Goal: Task Accomplishment & Management: Manage account settings

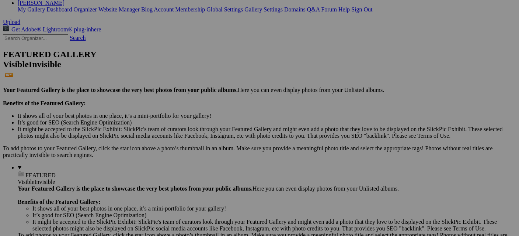
scroll to position [142, 0]
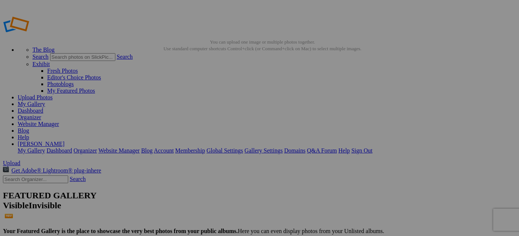
type input "Taking Action on Healthcare Addess"
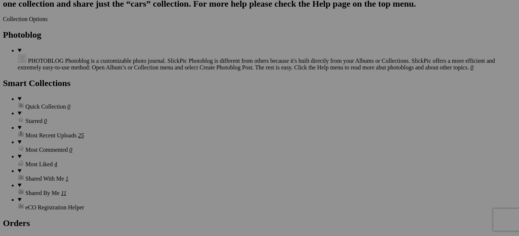
scroll to position [1094, 0]
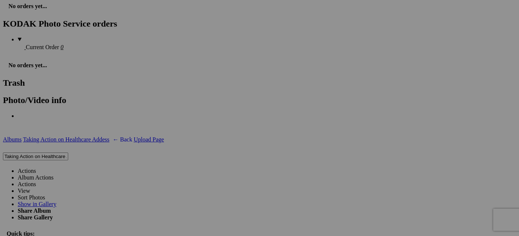
click at [45, 194] on link "Sort Photos" at bounding box center [31, 197] width 27 height 6
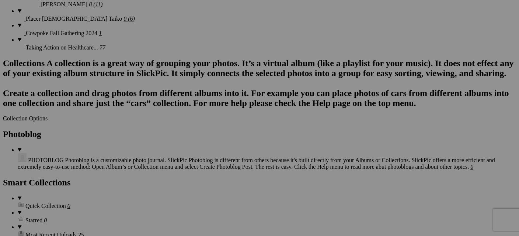
scroll to position [737, 0]
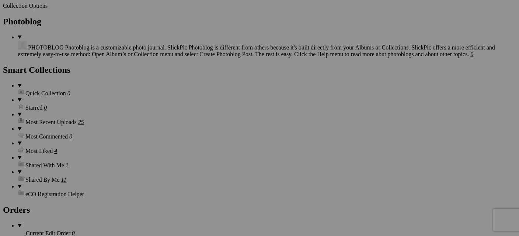
scroll to position [849, 0]
drag, startPoint x: 398, startPoint y: 210, endPoint x: 389, endPoint y: 176, distance: 34.8
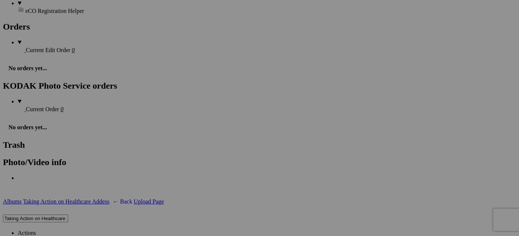
scroll to position [1033, 0]
drag, startPoint x: 395, startPoint y: 40, endPoint x: 387, endPoint y: 179, distance: 138.9
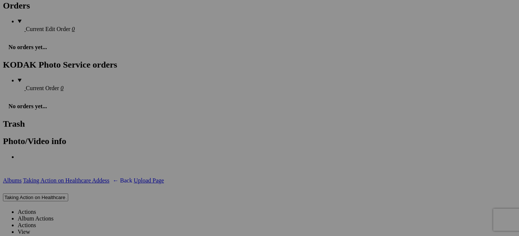
scroll to position [1094, 0]
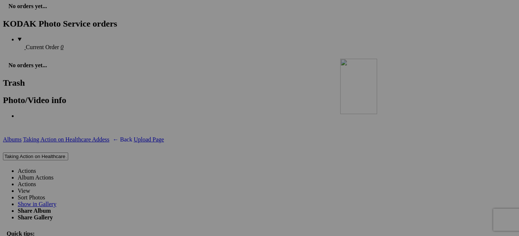
drag, startPoint x: 406, startPoint y: 145, endPoint x: 447, endPoint y: 122, distance: 46.9
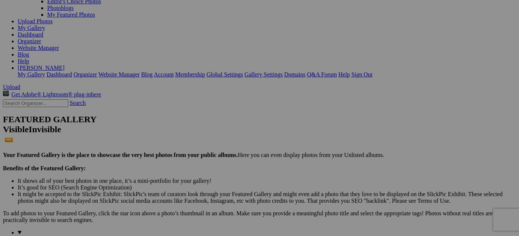
scroll to position [20, 0]
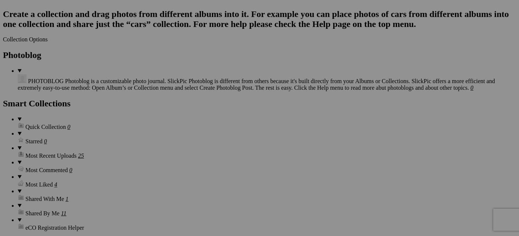
scroll to position [816, 0]
